Goal: Task Accomplishment & Management: Manage account settings

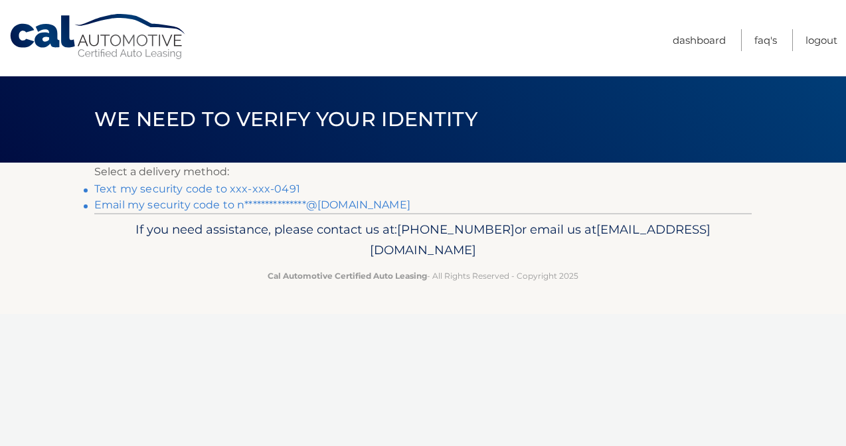
click at [148, 193] on link "Text my security code to xxx-xxx-0491" at bounding box center [197, 189] width 206 height 13
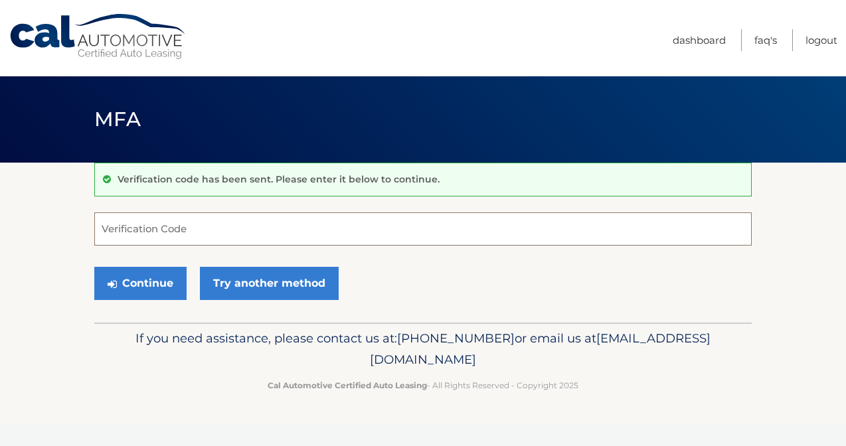
click at [145, 232] on input "Verification Code" at bounding box center [422, 229] width 657 height 33
type input "159644"
click at [140, 283] on button "Continue" at bounding box center [140, 283] width 92 height 33
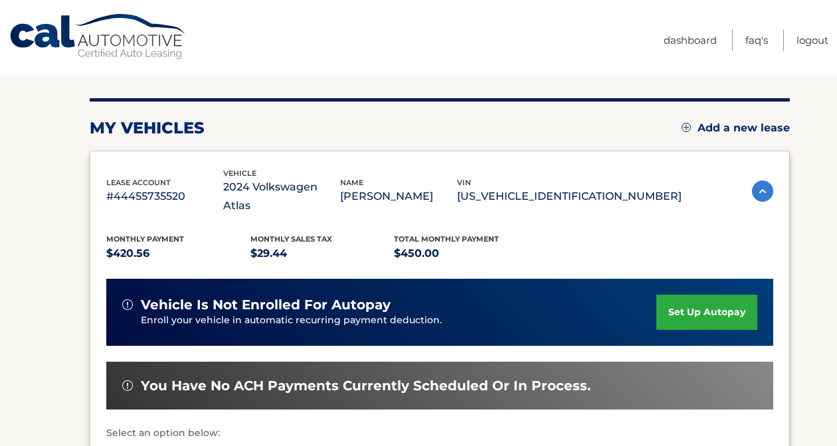
scroll to position [262, 0]
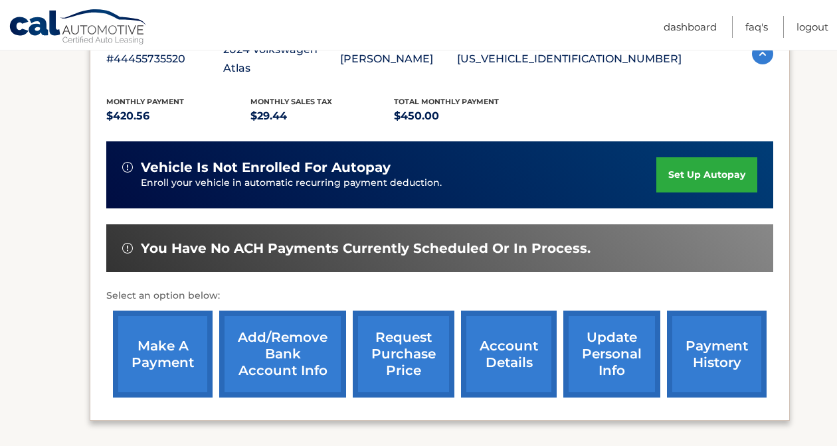
click at [150, 356] on link "make a payment" at bounding box center [163, 354] width 100 height 87
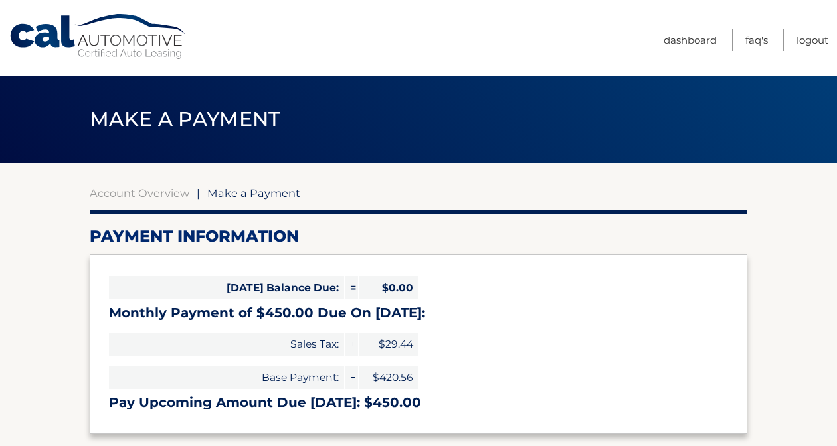
select select "ZDhiYWEzMGQtNmUyYy00Y2Y1LTkzYTEtZWE1OWY3OTY3NWY3"
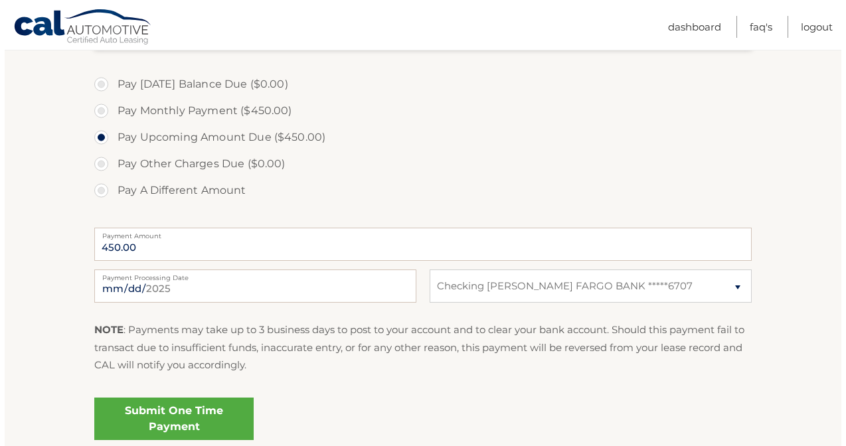
scroll to position [391, 0]
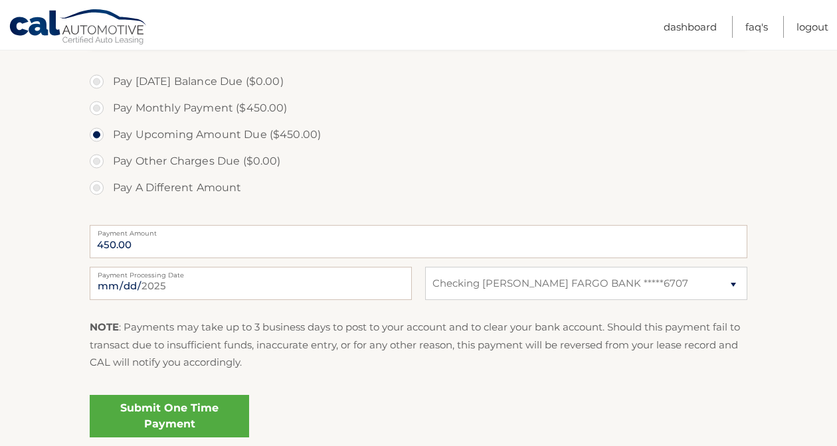
click at [205, 402] on link "Submit One Time Payment" at bounding box center [169, 416] width 159 height 43
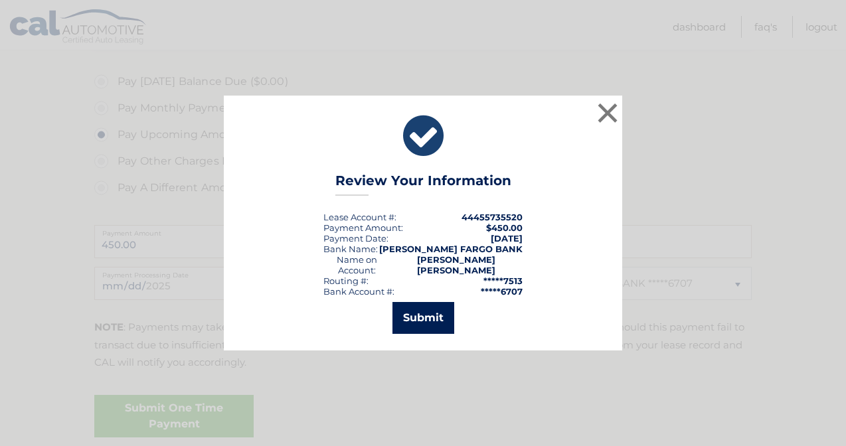
click at [413, 311] on button "Submit" at bounding box center [423, 318] width 62 height 32
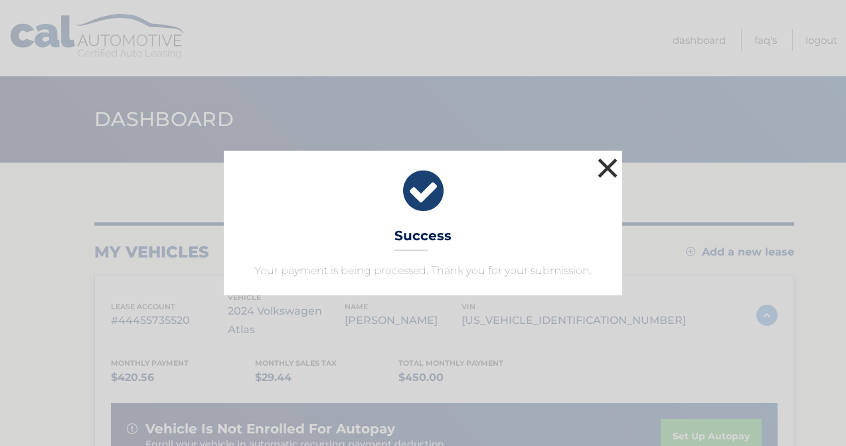
click at [610, 165] on button "×" at bounding box center [607, 168] width 27 height 27
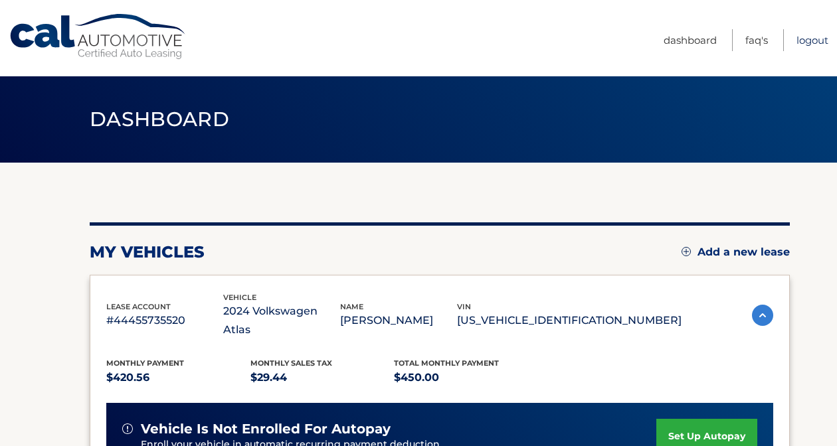
click at [813, 39] on link "Logout" at bounding box center [812, 40] width 32 height 22
